Goal: Check status: Check status

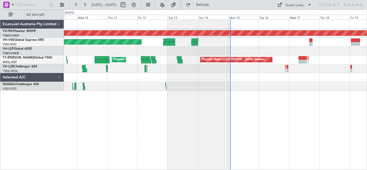
click at [265, 43] on div "Unplanned Maint Sydney ([PERSON_NAME] Intl) Planned Maint Sydney ([PERSON_NAME]…" at bounding box center [215, 42] width 303 height 9
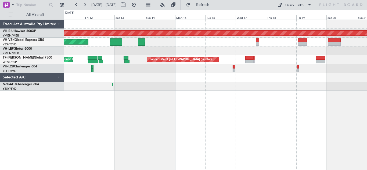
click at [232, 50] on div "Planned Maint [GEOGRAPHIC_DATA] ([GEOGRAPHIC_DATA]) Unplanned Maint Sydney ([PE…" at bounding box center [215, 55] width 303 height 71
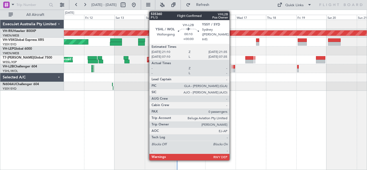
click at [232, 69] on div at bounding box center [232, 70] width 1 height 4
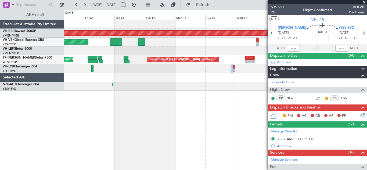
click at [365, 2] on span at bounding box center [363, 2] width 5 height 5
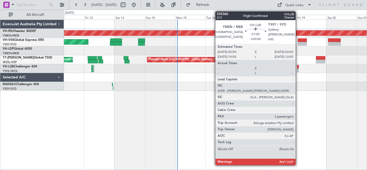
click at [298, 68] on div at bounding box center [298, 67] width 2 height 4
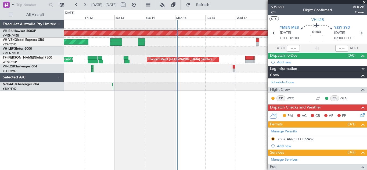
click at [364, 1] on span at bounding box center [363, 2] width 5 height 5
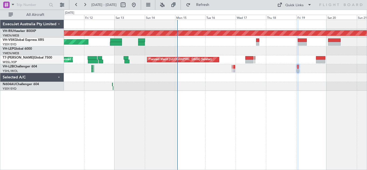
type input "0"
